Goal: Information Seeking & Learning: Check status

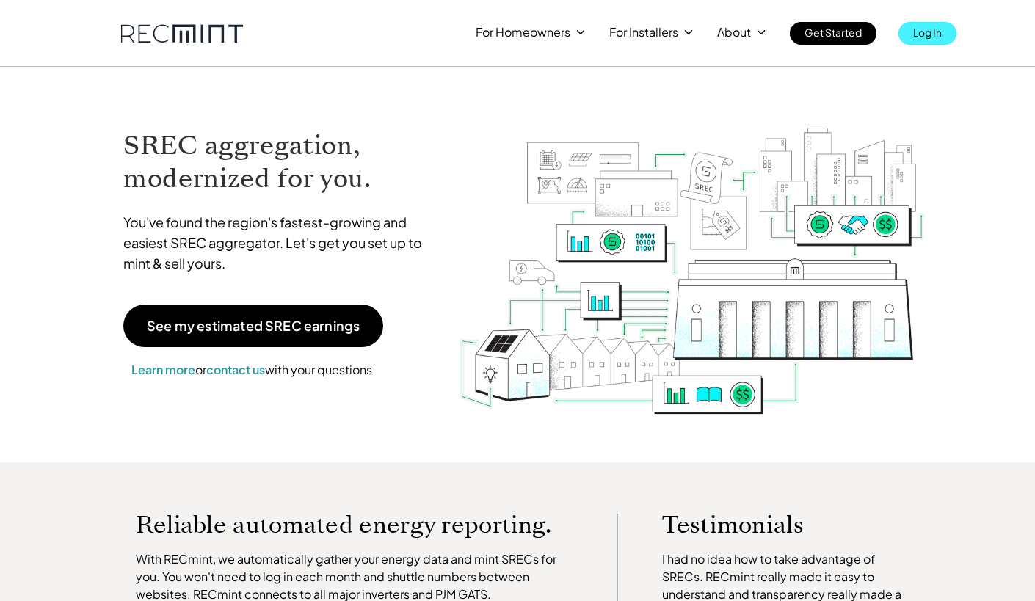
click at [922, 31] on p "Log In" at bounding box center [928, 32] width 29 height 21
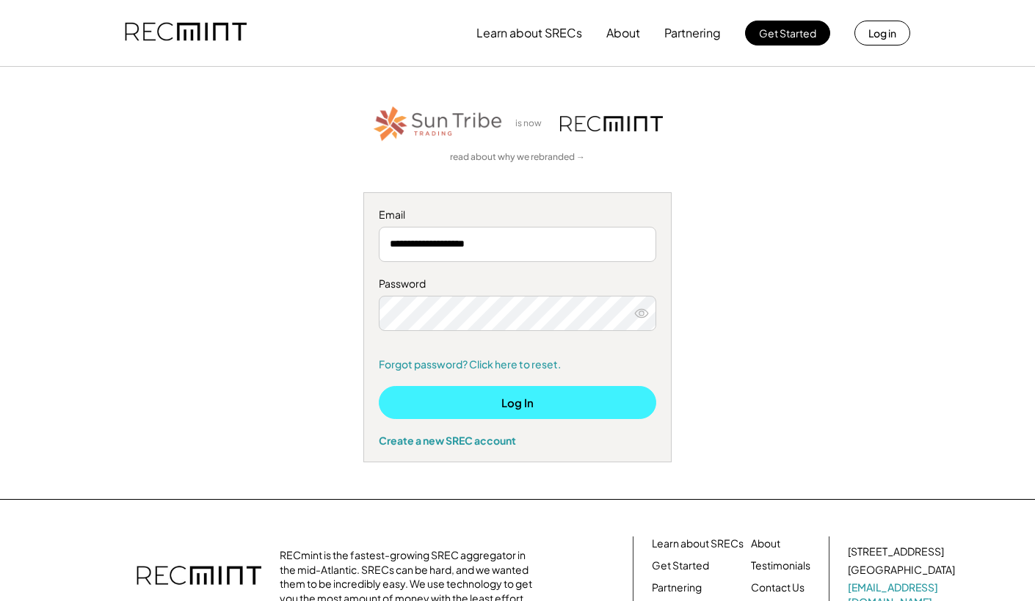
click at [604, 397] on button "Log In" at bounding box center [518, 402] width 278 height 33
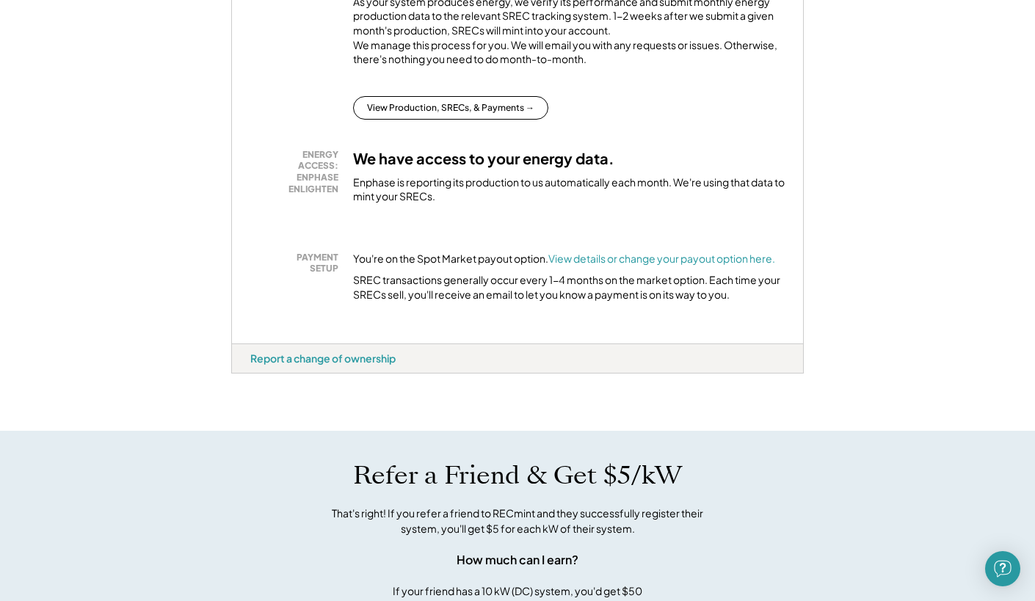
scroll to position [358, 0]
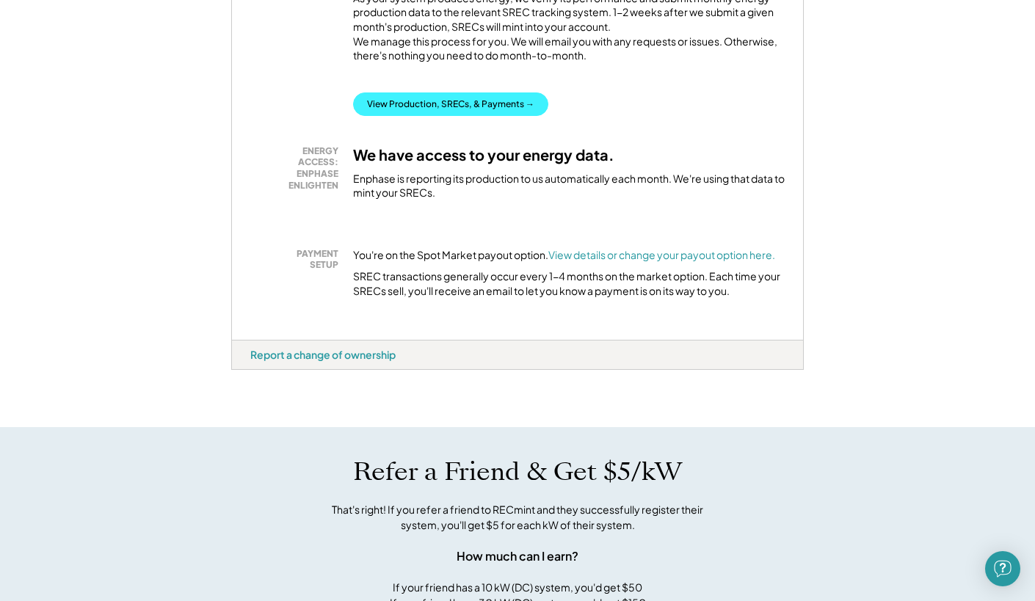
click at [446, 116] on button "View Production, SRECs, & Payments →" at bounding box center [450, 104] width 195 height 23
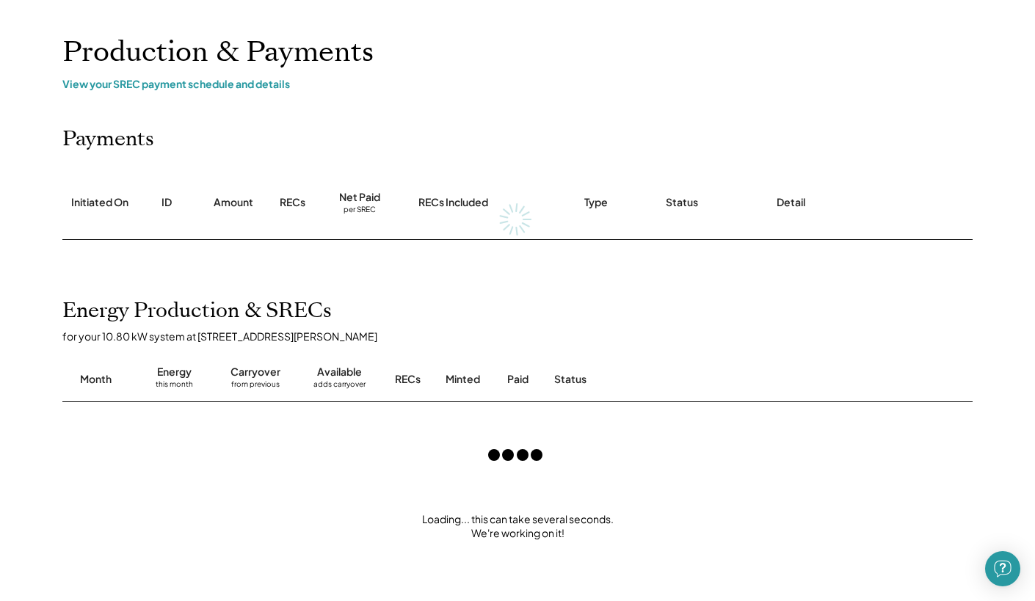
scroll to position [69, 0]
click at [242, 82] on div "View your SREC payment schedule and details" at bounding box center [517, 82] width 911 height 13
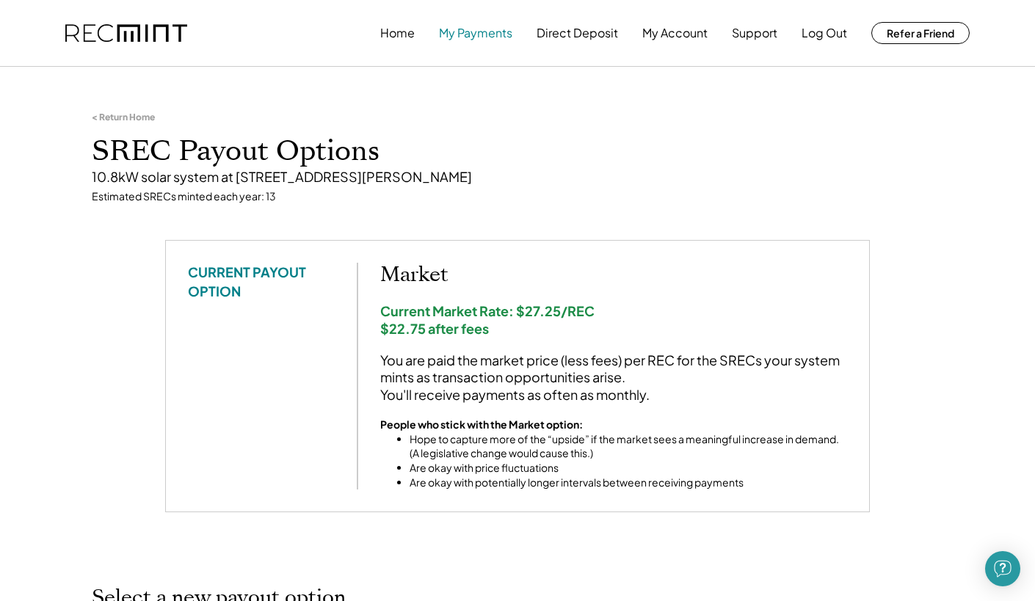
click at [485, 39] on button "My Payments" at bounding box center [475, 32] width 73 height 29
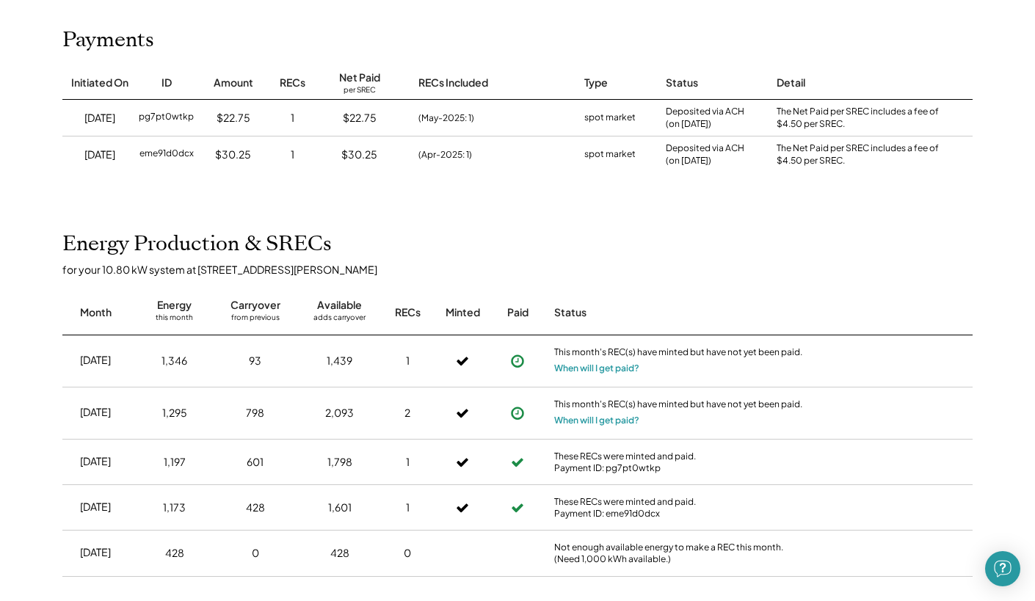
scroll to position [169, 0]
click at [629, 420] on button "When will I get paid?" at bounding box center [596, 419] width 85 height 15
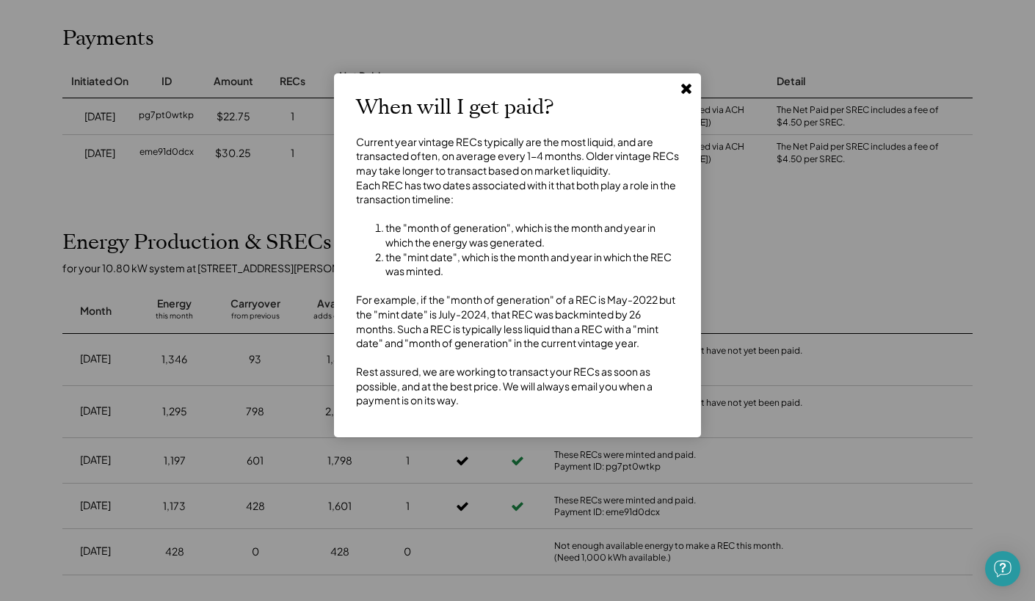
click at [686, 90] on use at bounding box center [686, 89] width 10 height 10
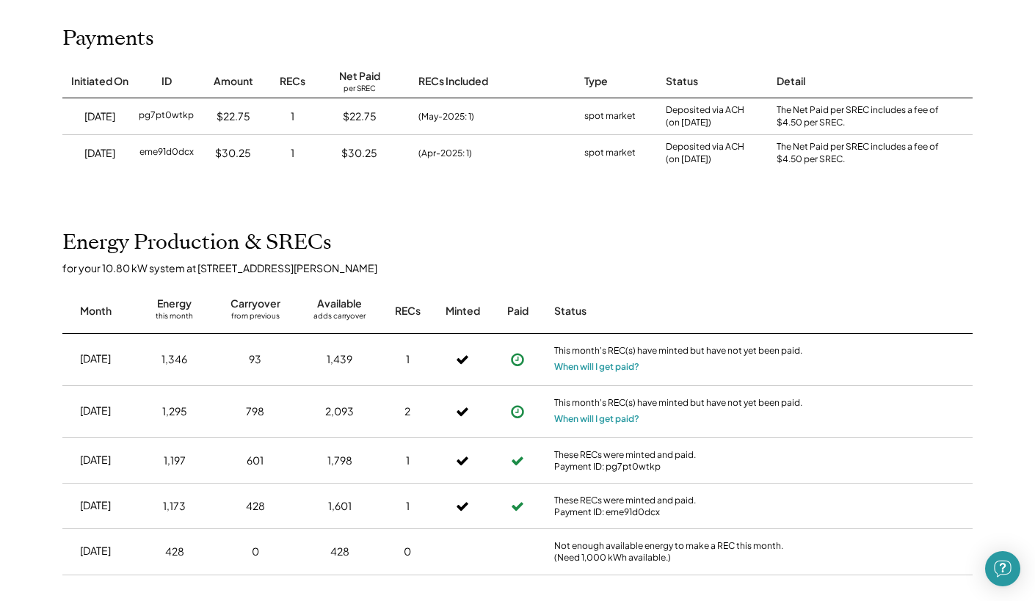
click at [515, 410] on icon at bounding box center [517, 412] width 15 height 15
click at [519, 411] on icon at bounding box center [517, 412] width 15 height 15
click at [572, 419] on button "When will I get paid?" at bounding box center [596, 419] width 85 height 15
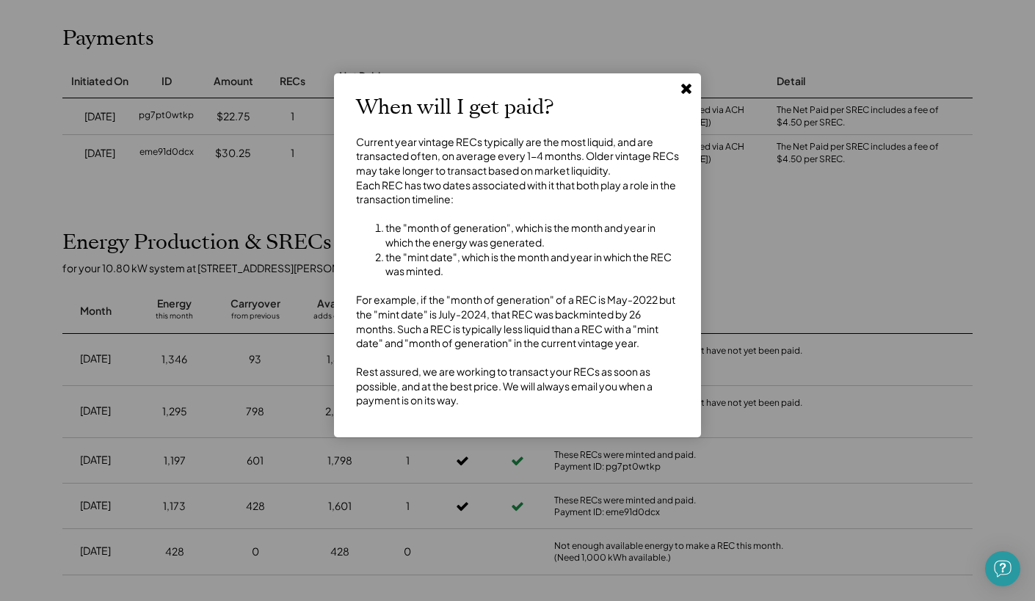
click at [687, 88] on use at bounding box center [686, 89] width 10 height 10
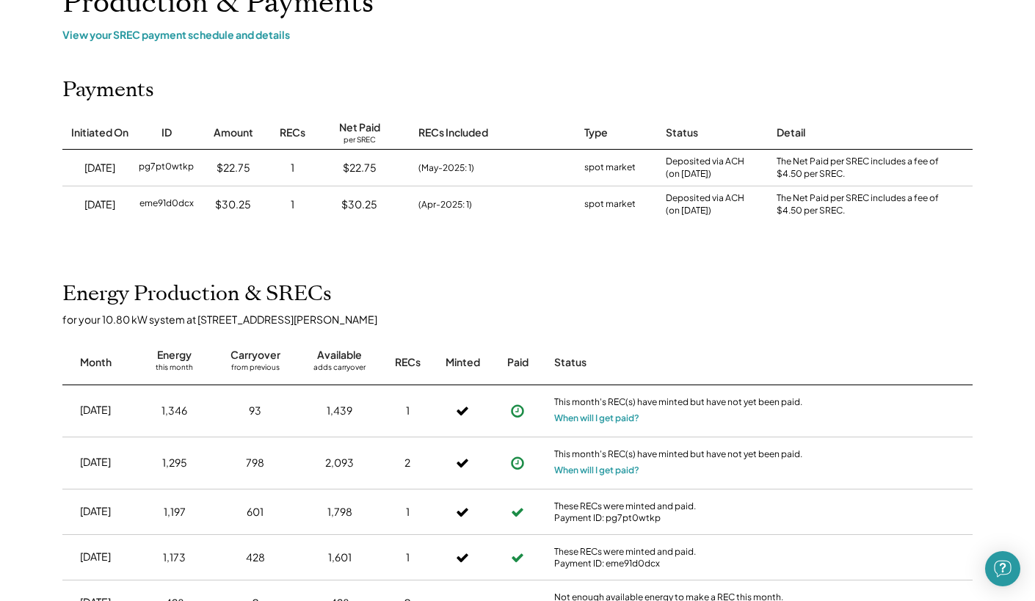
scroll to position [0, 0]
